Goal: Task Accomplishment & Management: Manage account settings

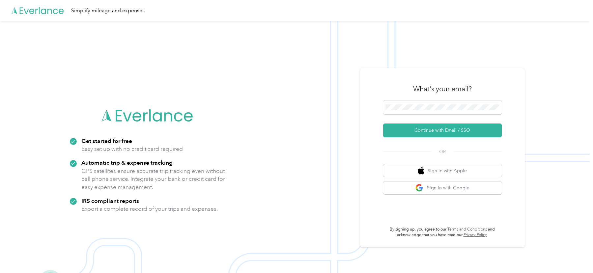
click at [412, 88] on div "What's your email?" at bounding box center [442, 88] width 119 height 23
click at [388, 84] on div "What's your email?" at bounding box center [442, 88] width 119 height 23
click at [403, 125] on button "Continue with Email / SSO" at bounding box center [442, 131] width 119 height 14
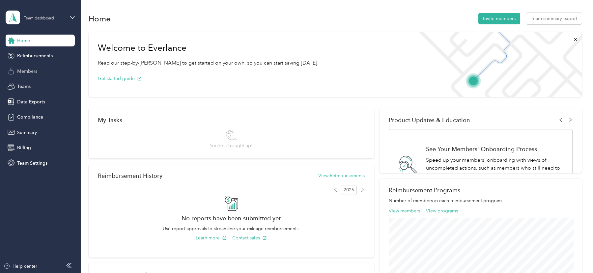
click at [45, 69] on div "Members" at bounding box center [40, 71] width 69 height 12
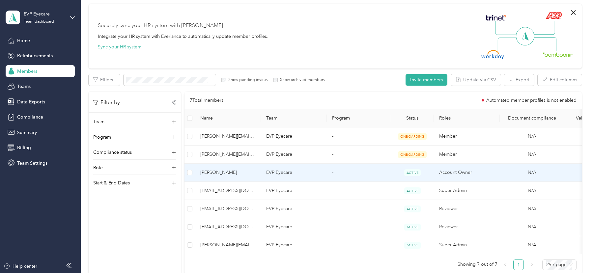
scroll to position [50, 0]
